Goal: Transaction & Acquisition: Subscribe to service/newsletter

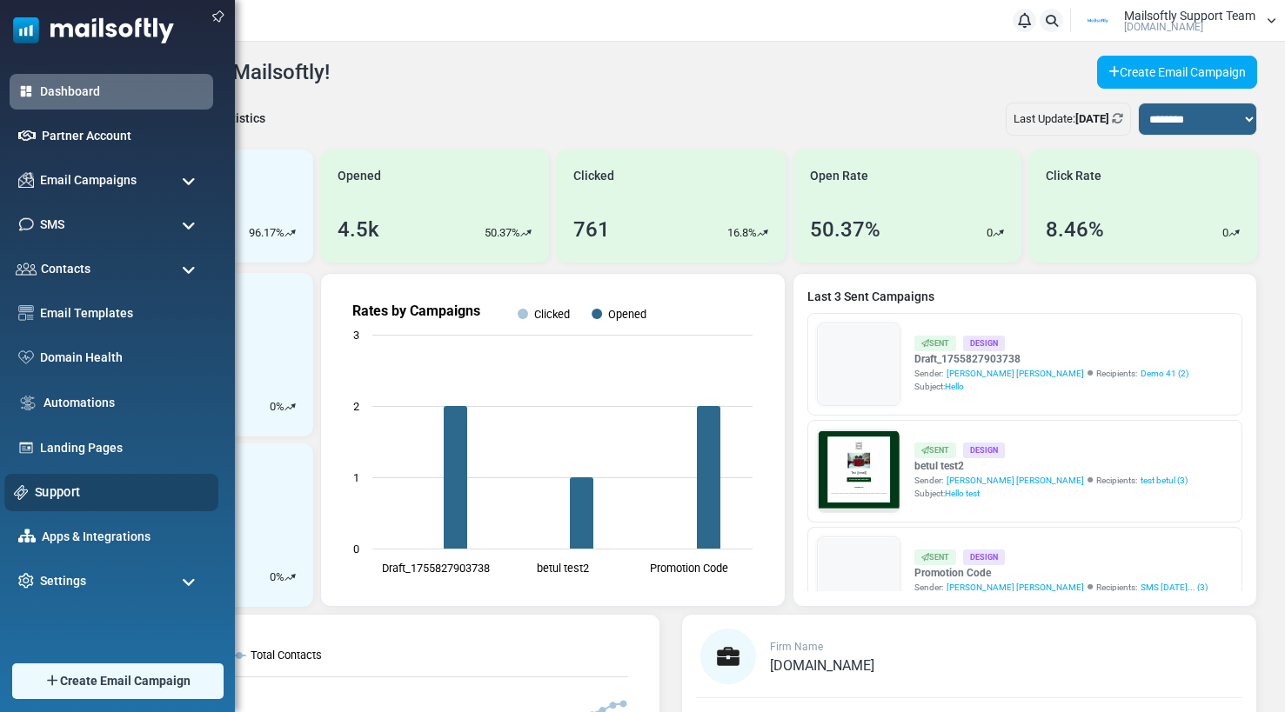
click at [51, 491] on link "Support" at bounding box center [122, 492] width 174 height 19
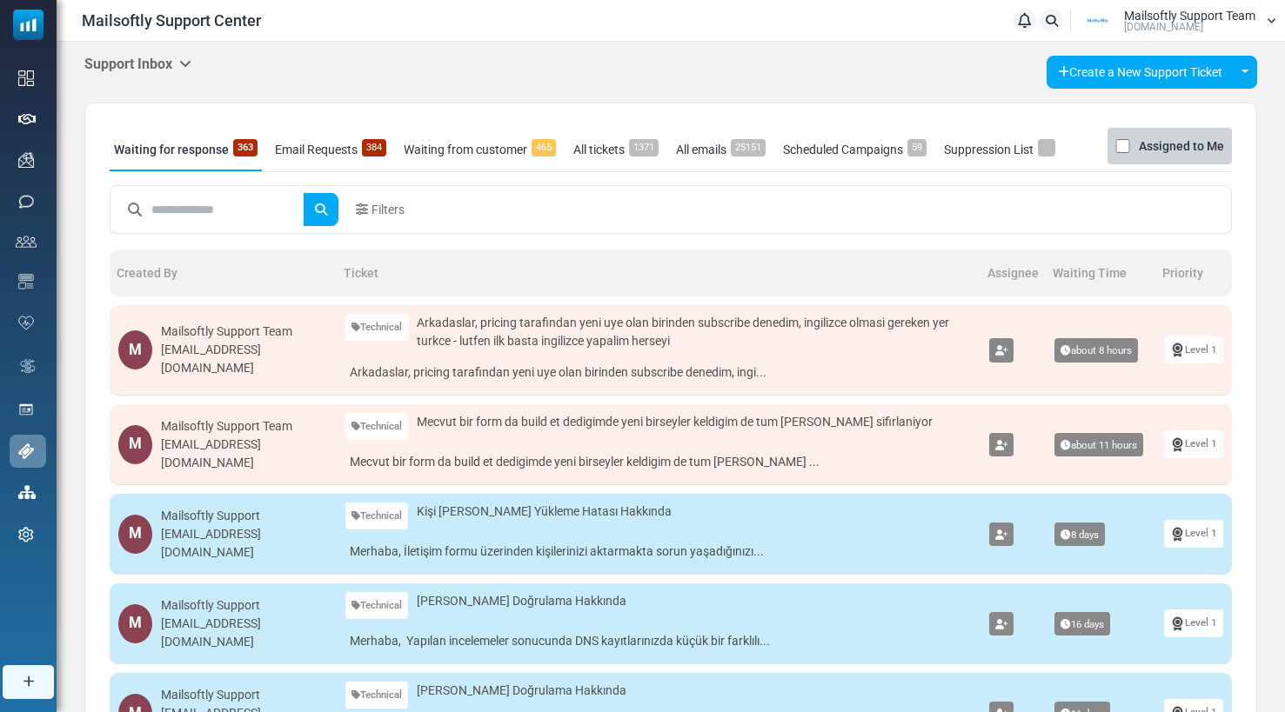
click at [191, 64] on icon at bounding box center [185, 64] width 12 height 14
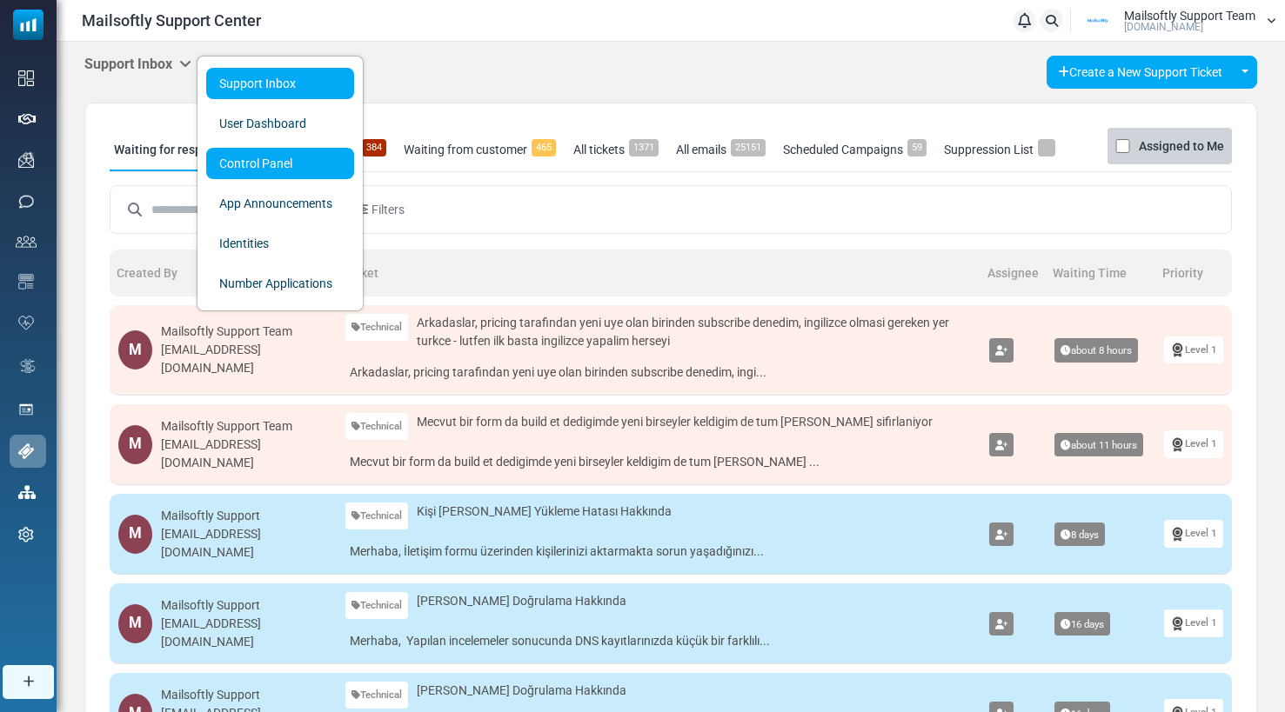
click at [257, 160] on link "Control Panel" at bounding box center [280, 163] width 148 height 31
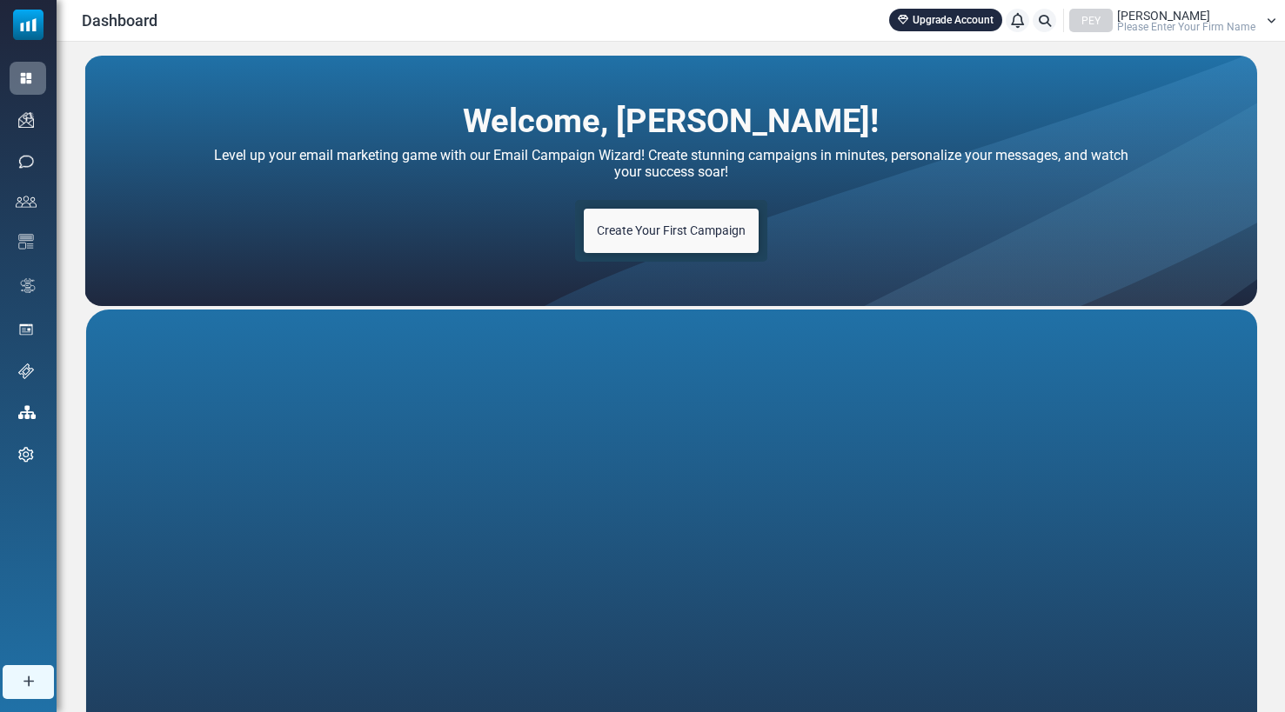
click at [1170, 24] on span "Please Enter Your Firm Name" at bounding box center [1186, 27] width 138 height 10
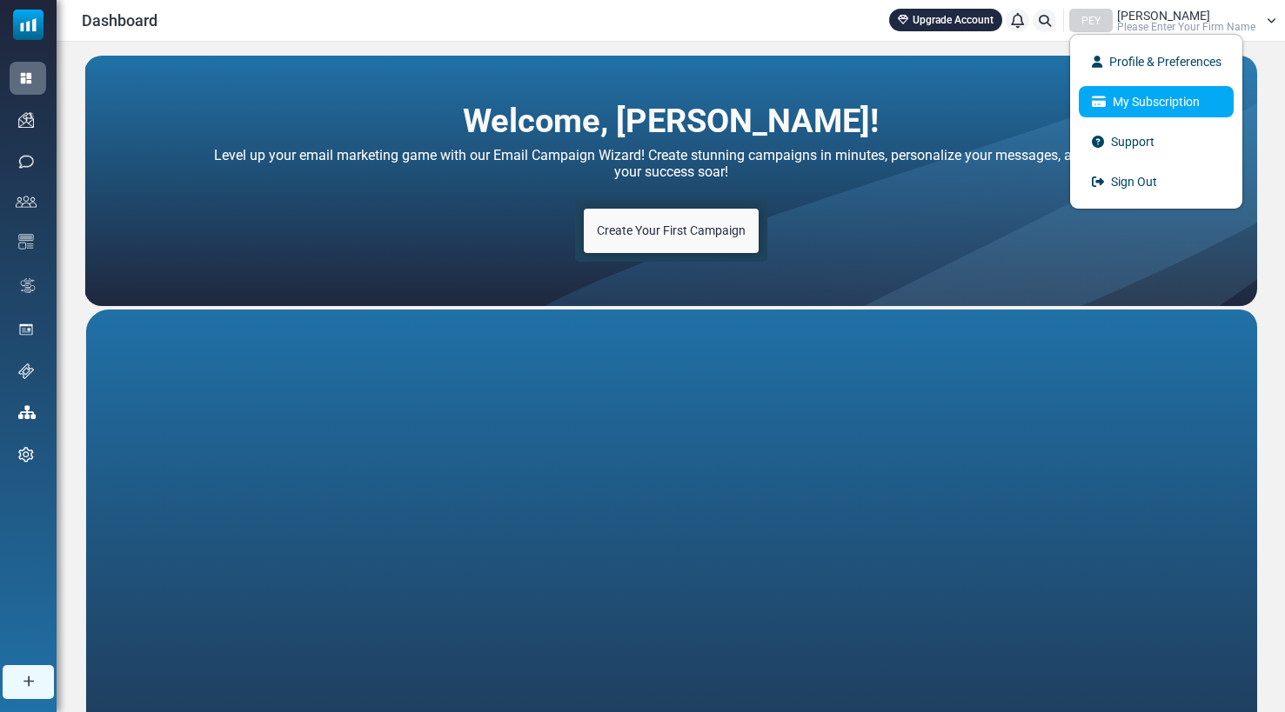
click at [1138, 102] on link "My Subscription" at bounding box center [1155, 101] width 155 height 31
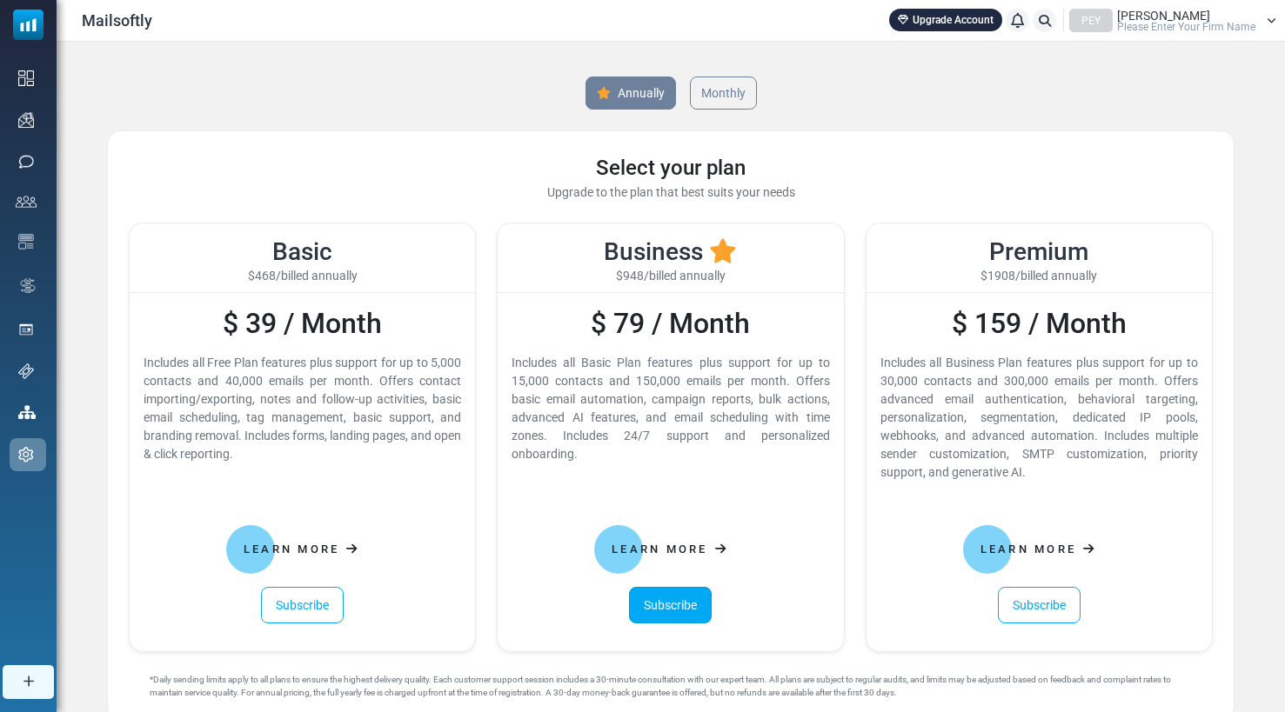
click at [686, 606] on link "Subscribe" at bounding box center [670, 605] width 83 height 37
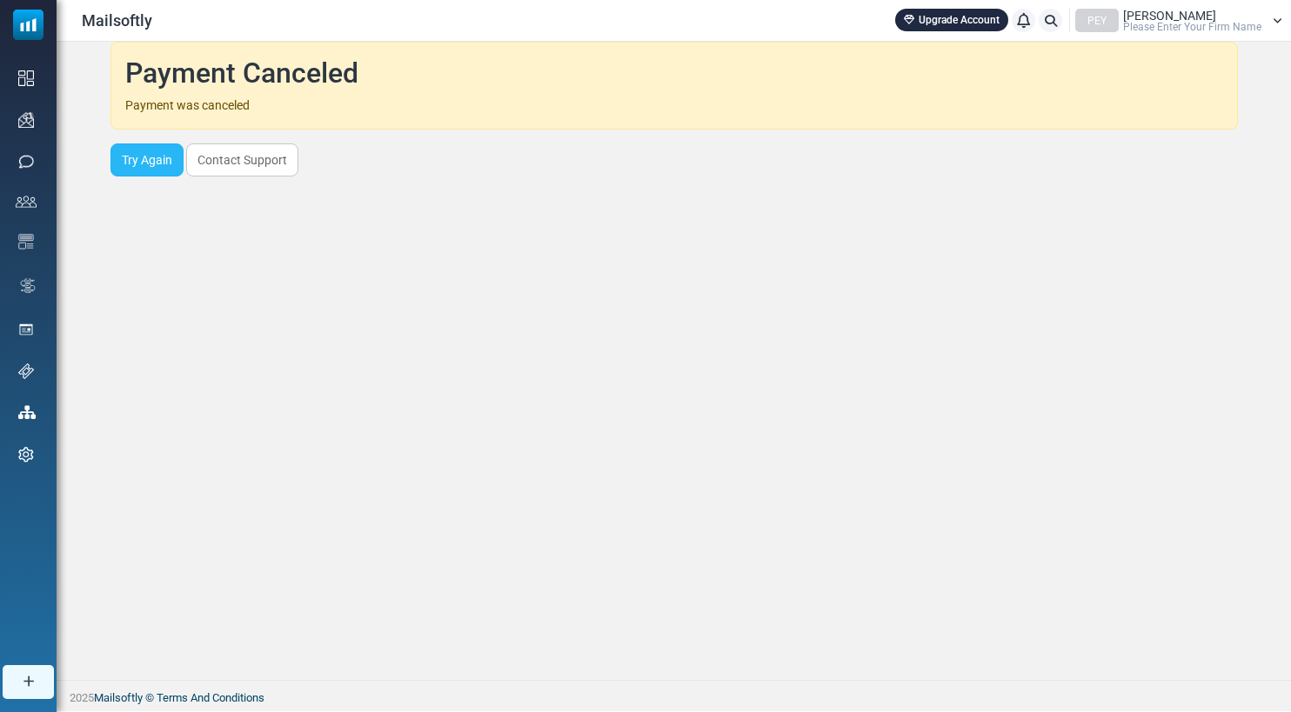
click at [145, 163] on link "Try Again" at bounding box center [146, 159] width 73 height 33
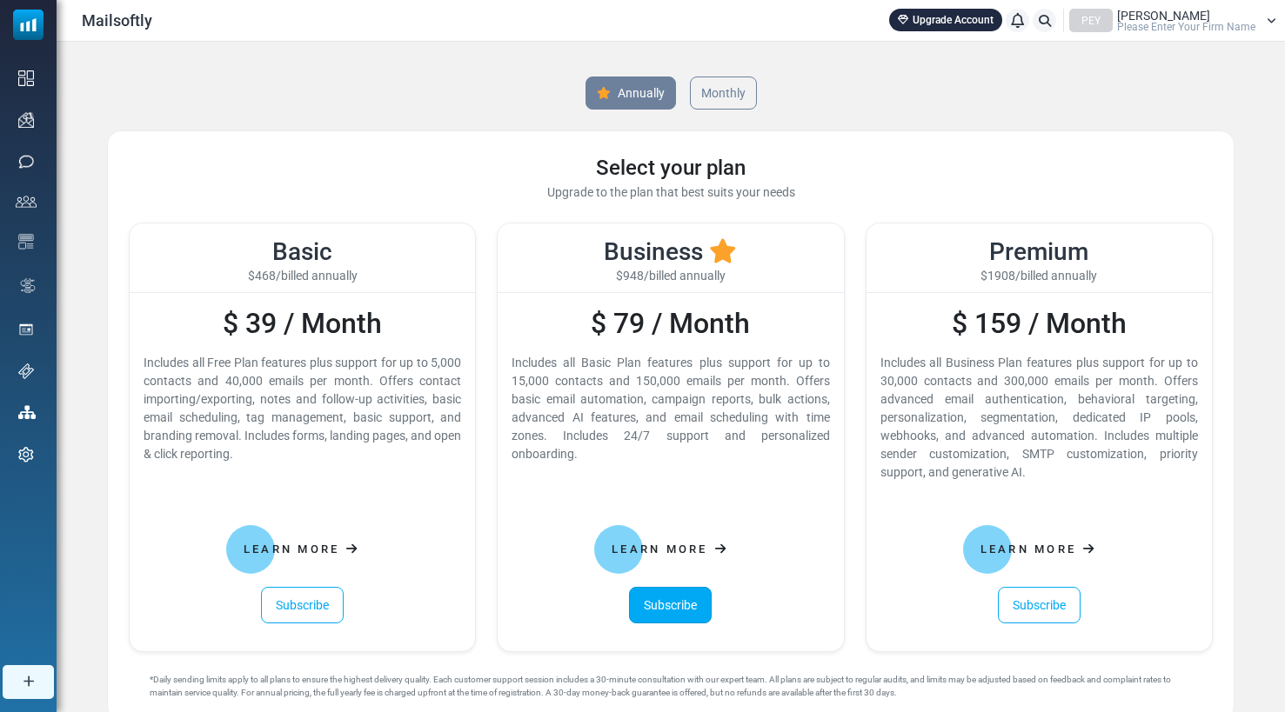
click at [659, 607] on link "Subscribe" at bounding box center [670, 605] width 83 height 37
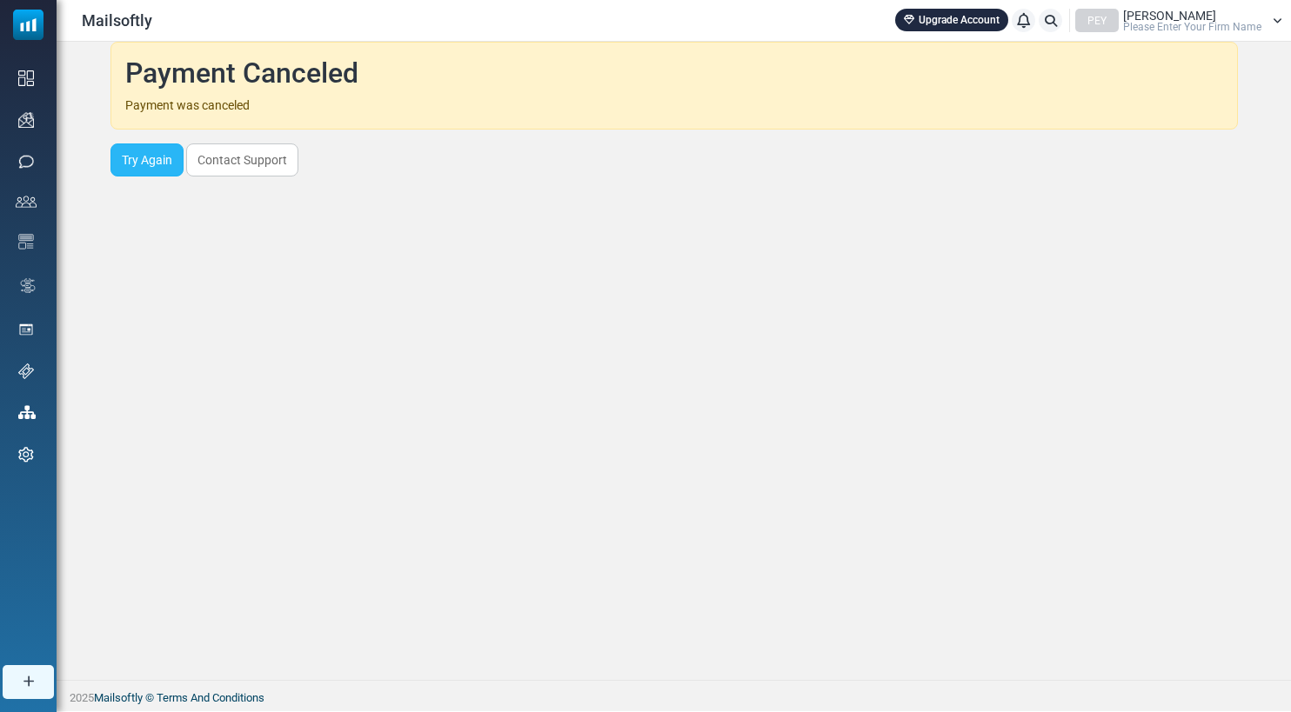
click at [143, 161] on link "Try Again" at bounding box center [146, 159] width 73 height 33
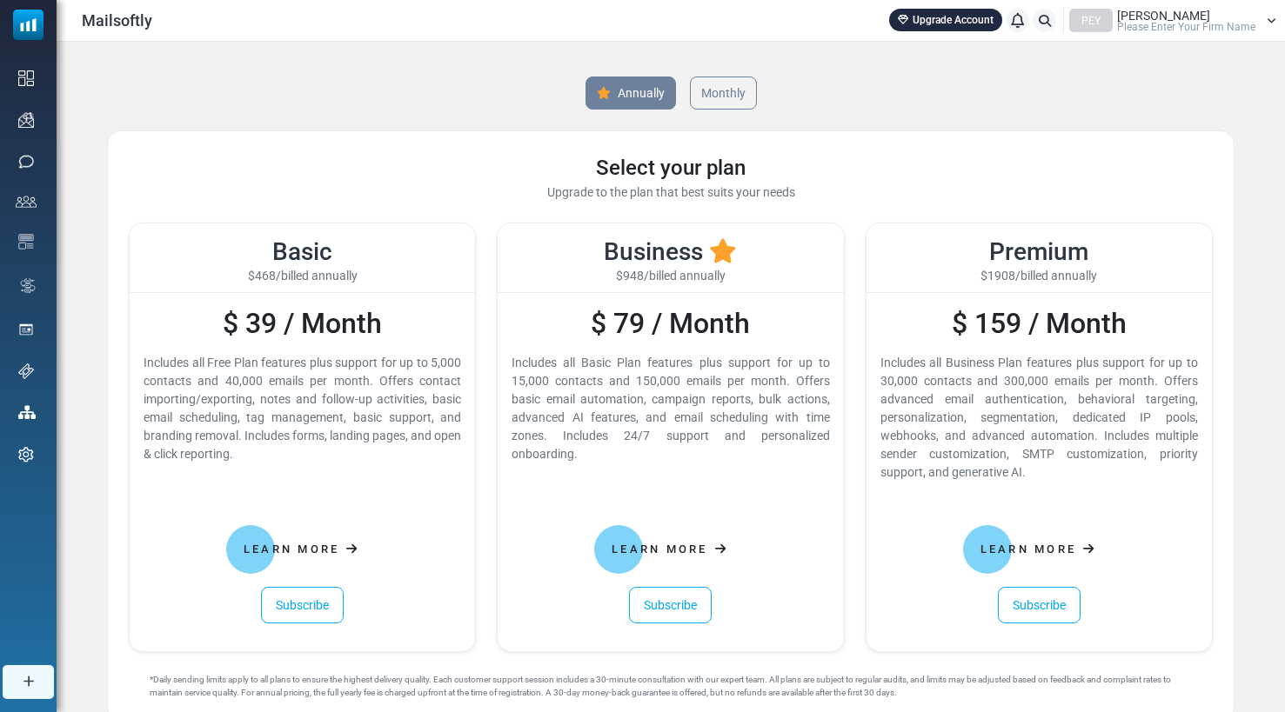
click at [656, 589] on link "Subscribe" at bounding box center [670, 605] width 83 height 37
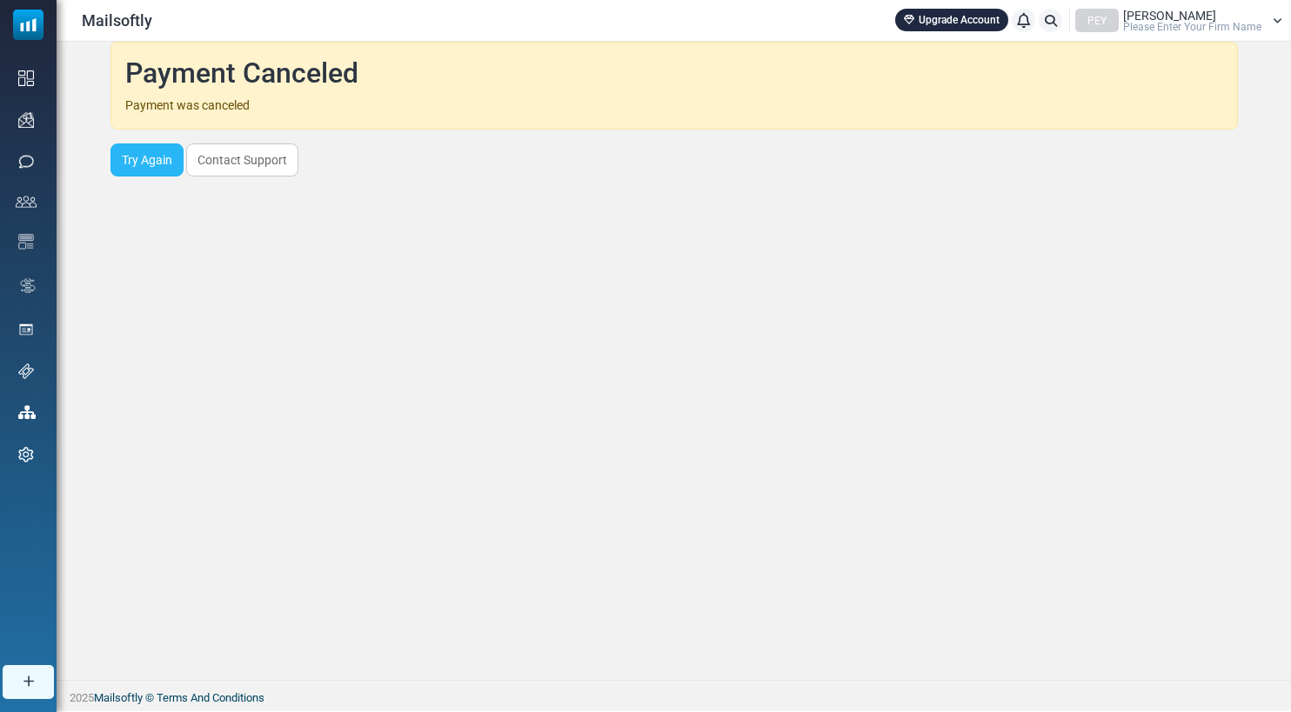
click at [157, 170] on link "Try Again" at bounding box center [146, 159] width 73 height 33
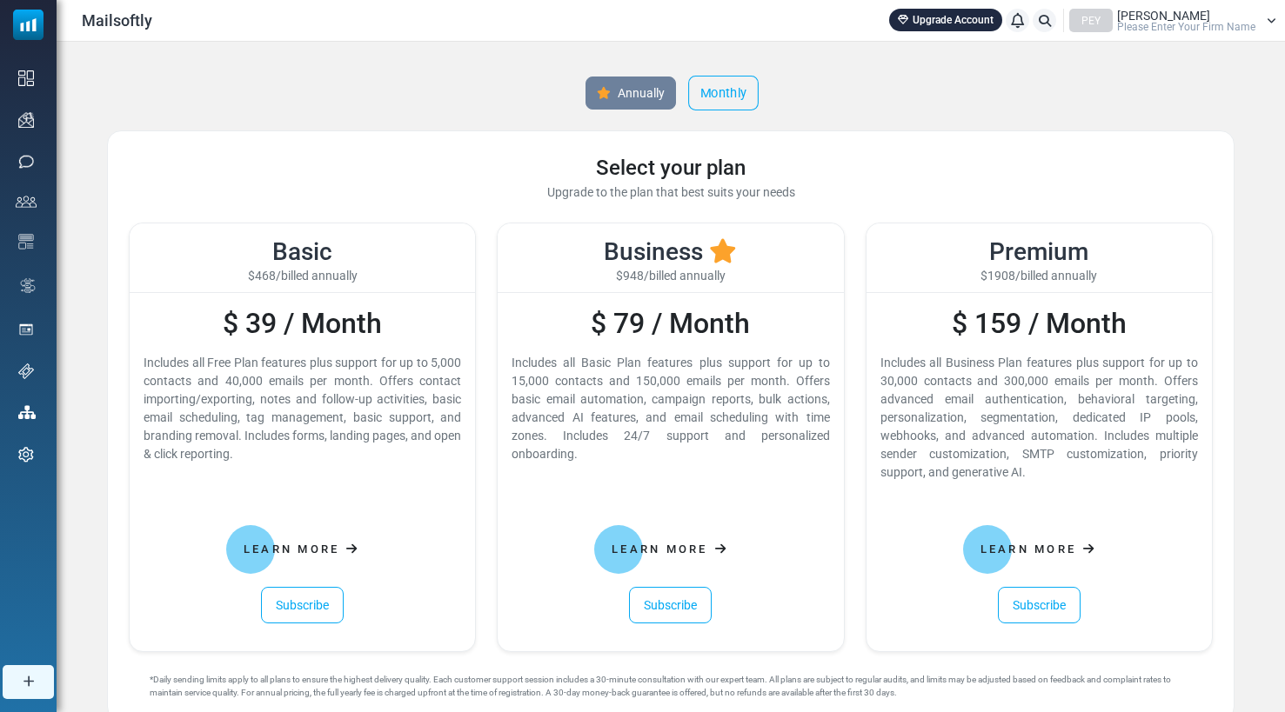
click at [730, 103] on link "Monthly" at bounding box center [723, 93] width 70 height 35
click at [686, 92] on div "Annually Monthly" at bounding box center [670, 93] width 1127 height 33
click at [624, 101] on link "Annually" at bounding box center [630, 93] width 95 height 35
click at [1173, 35] on div "Mailsoftly Upgrade Account Notifications PEY Miklos Raibon Please Enter Your Fi…" at bounding box center [671, 20] width 1228 height 41
click at [1173, 15] on span "Miklos Raibon" at bounding box center [1163, 16] width 93 height 12
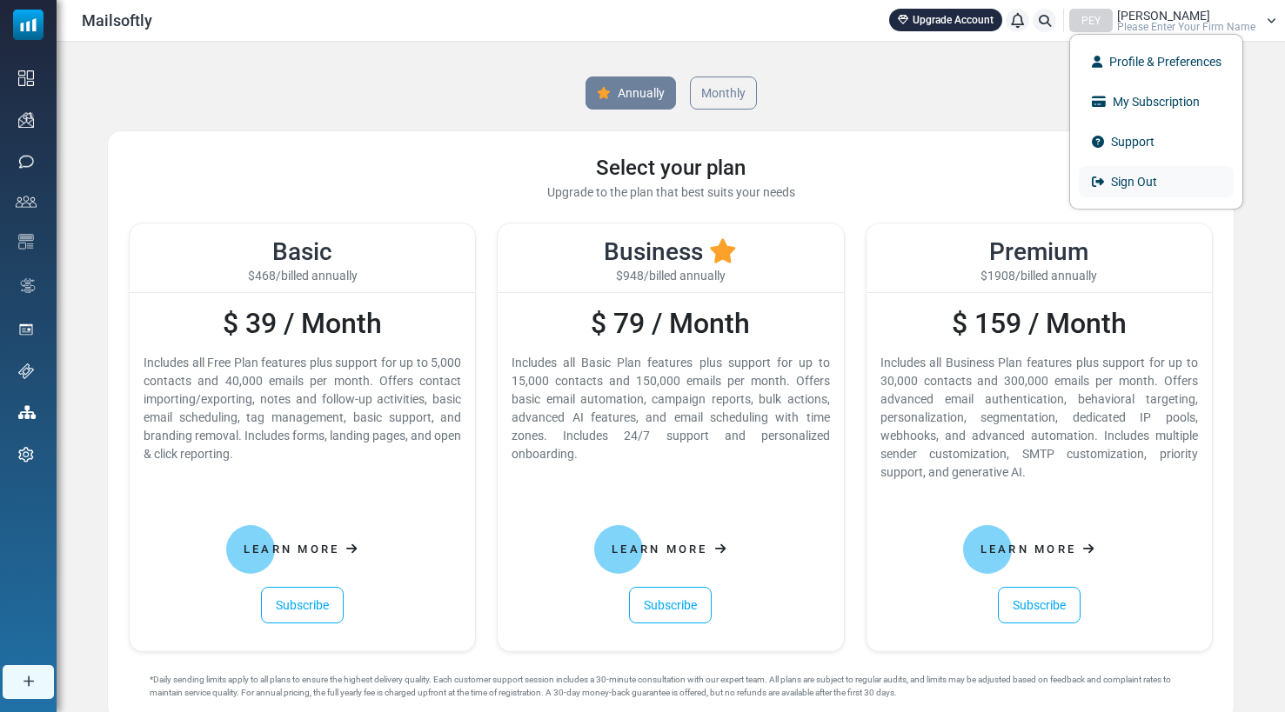
click at [1165, 177] on link "Sign Out" at bounding box center [1155, 181] width 155 height 31
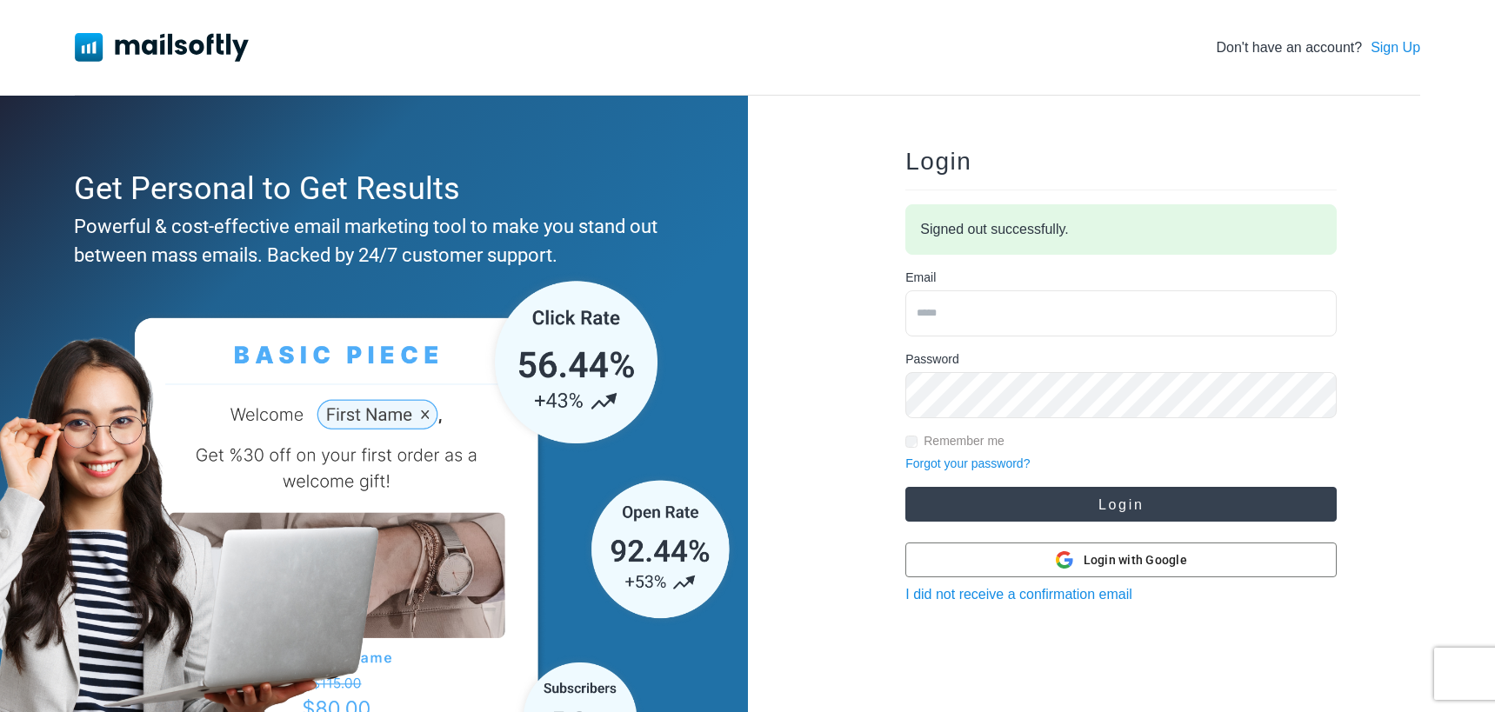
type input "**********"
click at [1069, 505] on button "Login" at bounding box center [1120, 504] width 431 height 35
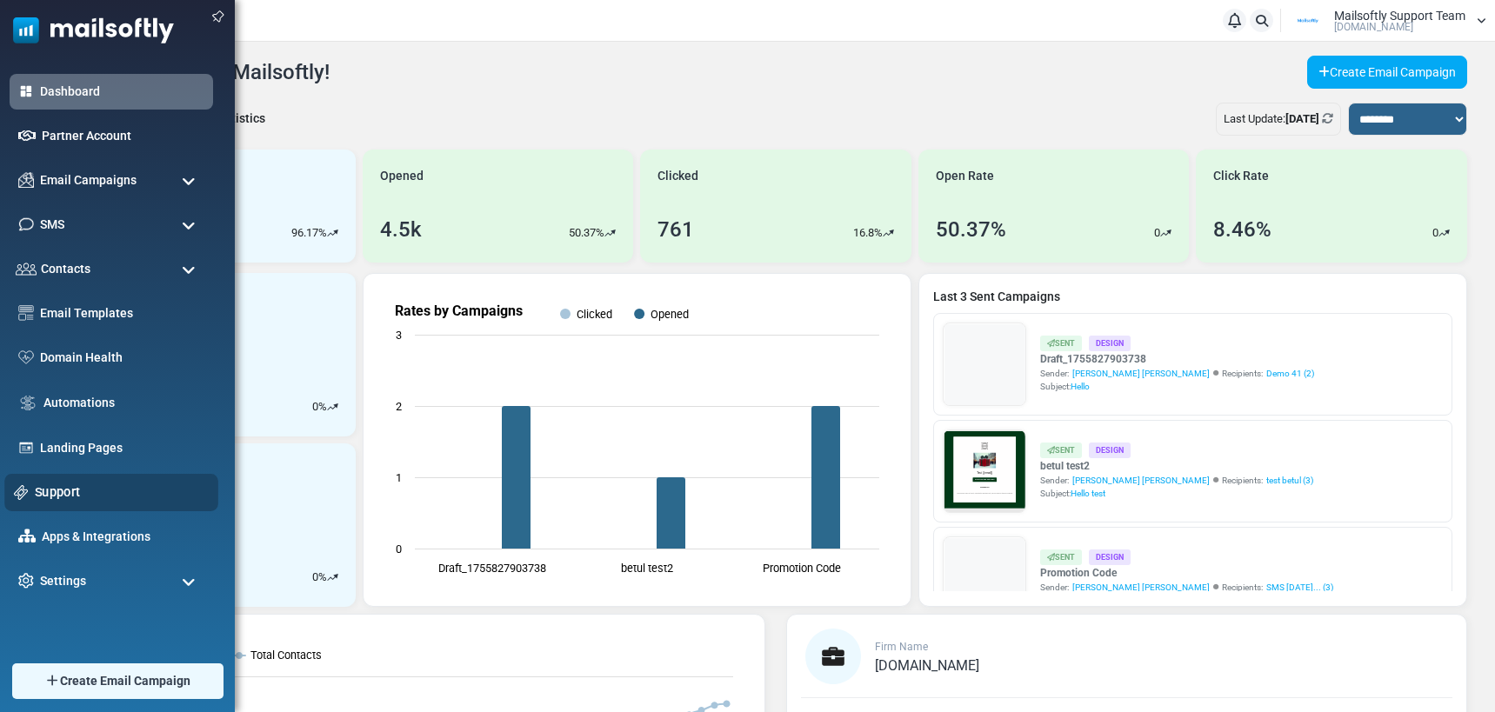
click at [55, 494] on link "Support" at bounding box center [122, 492] width 174 height 19
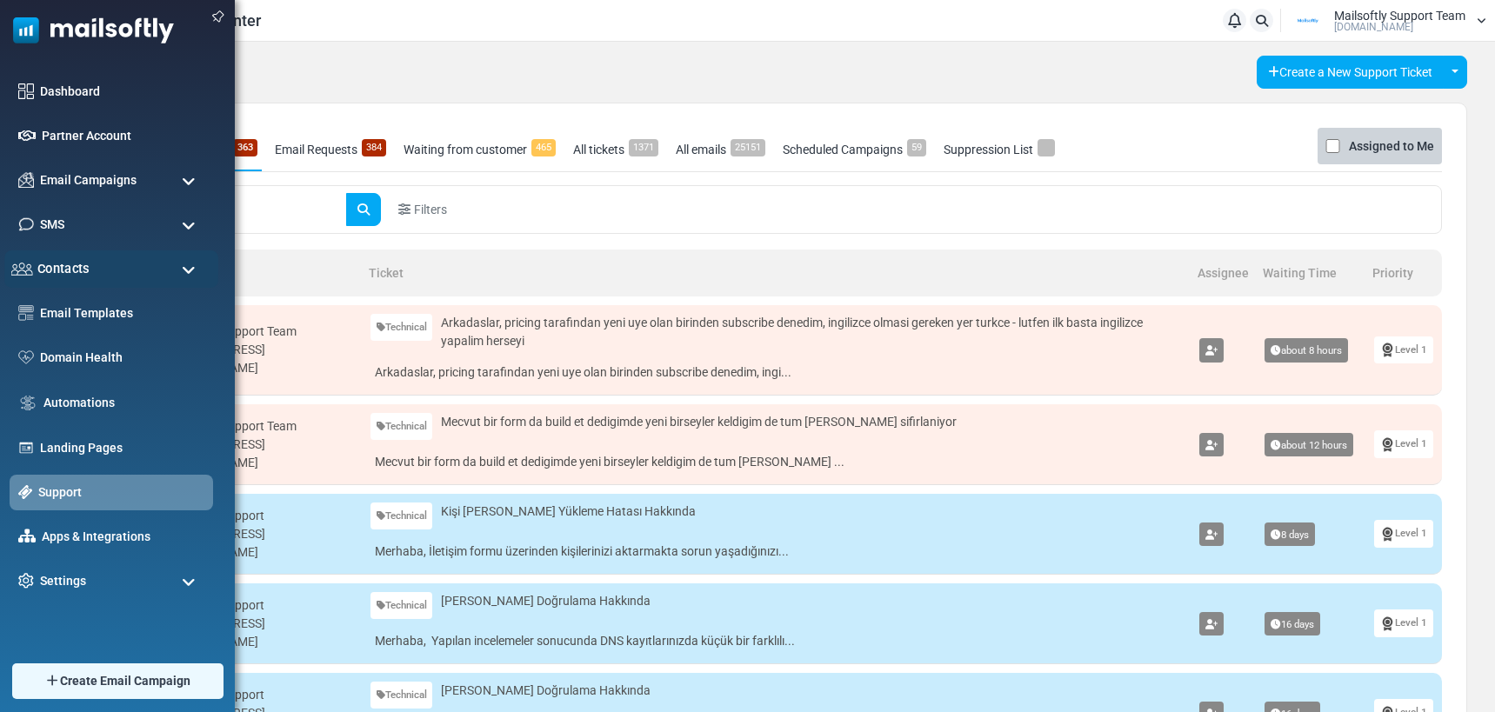
click at [95, 269] on div "Contacts" at bounding box center [111, 268] width 214 height 37
